Goal: Transaction & Acquisition: Purchase product/service

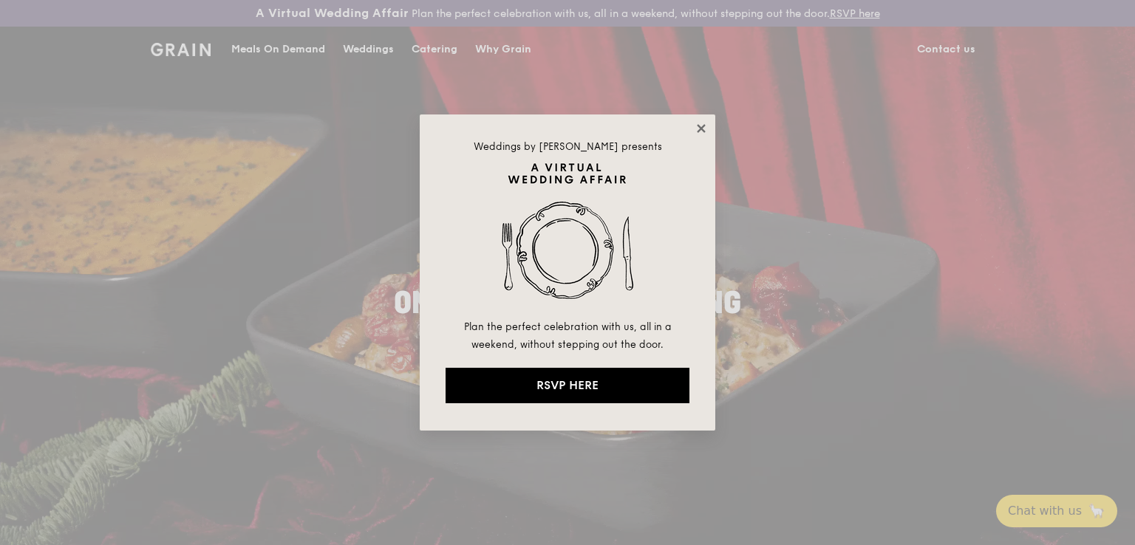
click at [703, 122] on icon at bounding box center [701, 128] width 13 height 13
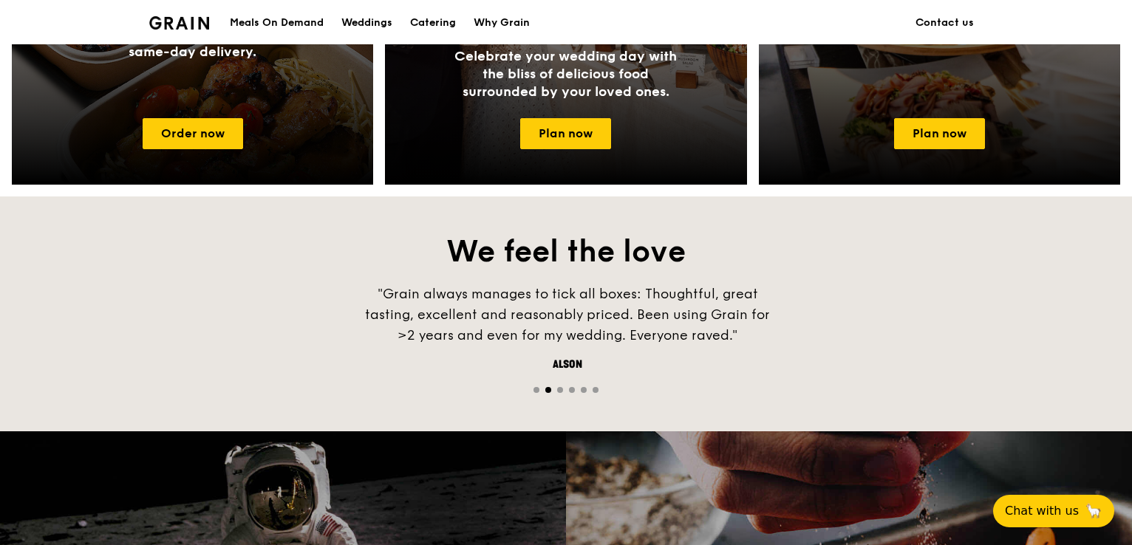
scroll to position [739, 0]
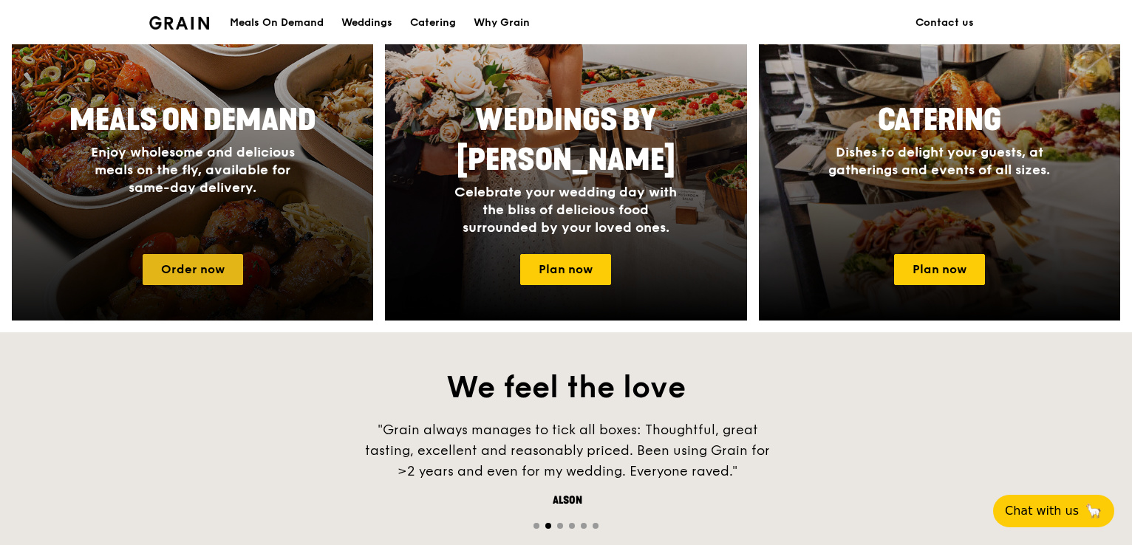
click at [216, 265] on link "Order now" at bounding box center [193, 269] width 100 height 31
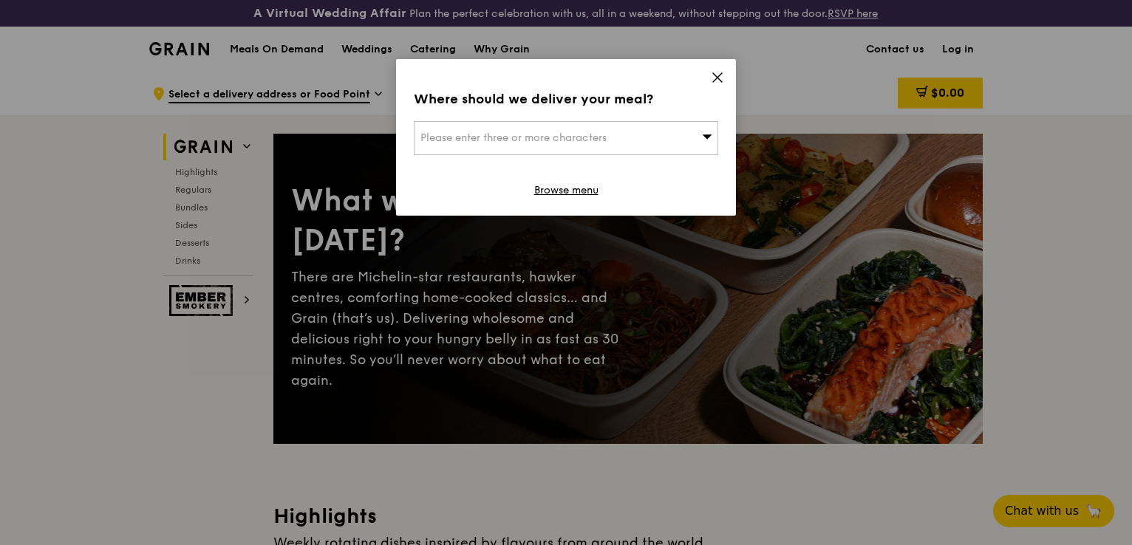
click at [712, 78] on icon at bounding box center [717, 77] width 13 height 13
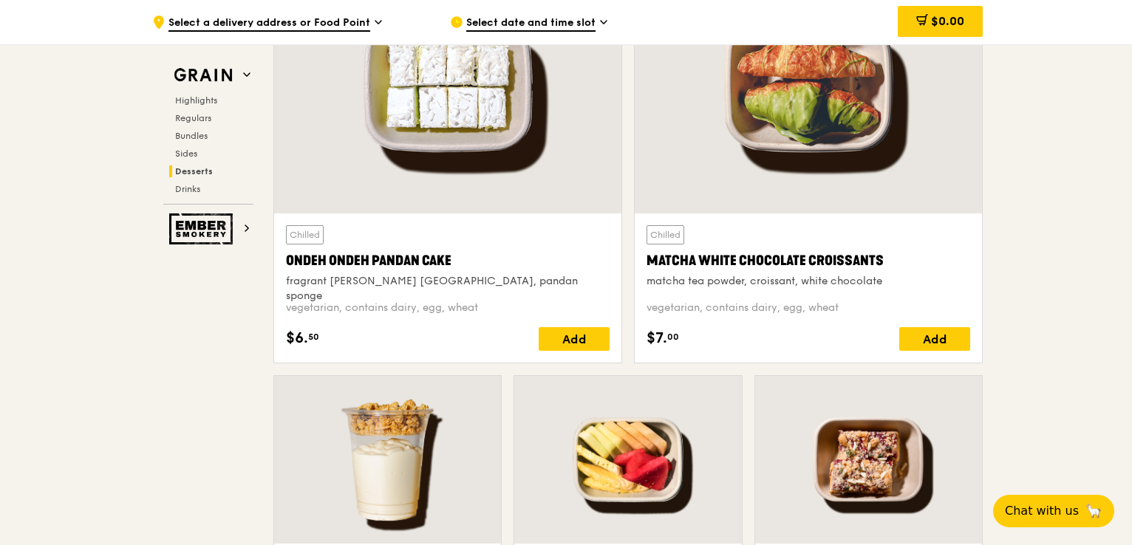
scroll to position [4418, 0]
